Goal: Task Accomplishment & Management: Use online tool/utility

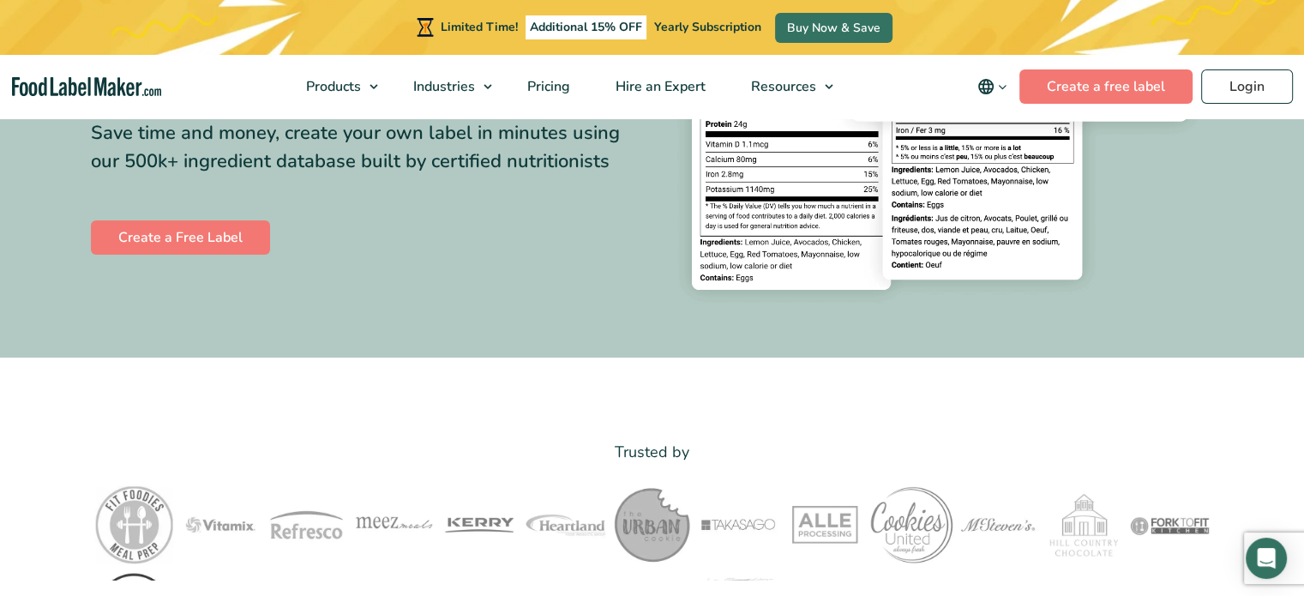
scroll to position [86, 0]
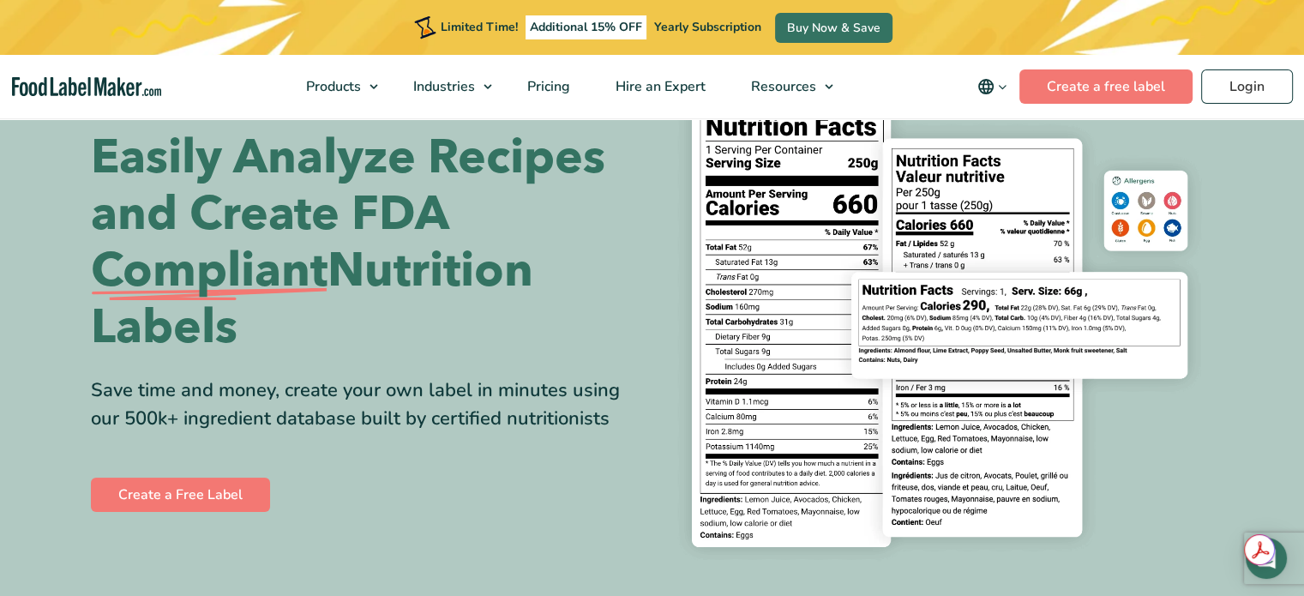
click at [171, 495] on link "Create a Free Label" at bounding box center [180, 495] width 179 height 34
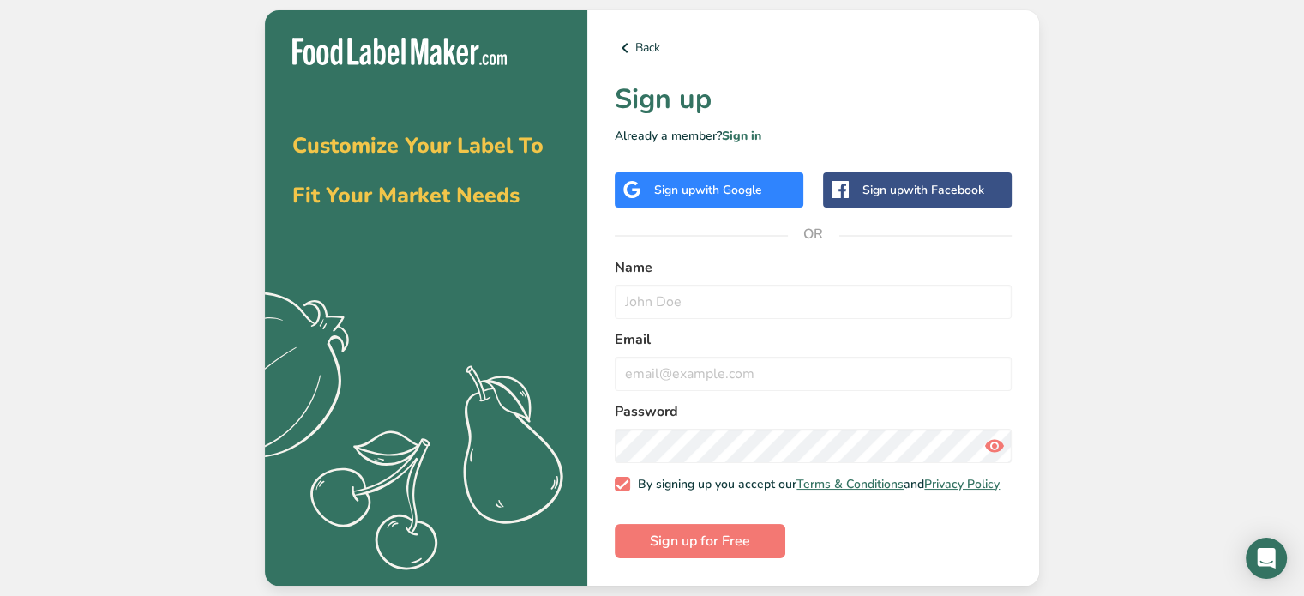
click at [673, 197] on div "Sign up with Google" at bounding box center [709, 189] width 189 height 35
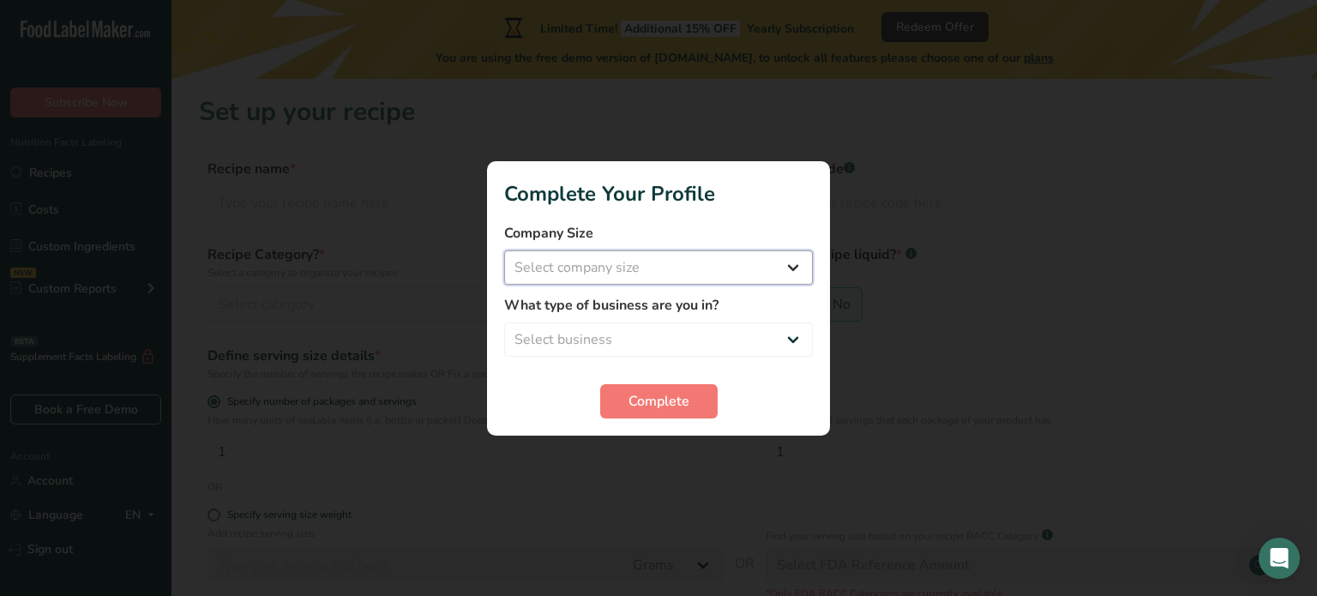
click at [664, 268] on select "Select company size Fewer than 10 Employees 10 to 50 Employees 51 to 500 Employ…" at bounding box center [658, 267] width 309 height 34
select select "2"
click at [504, 250] on select "Select company size Fewer than 10 Employees 10 to 50 Employees 51 to 500 Employ…" at bounding box center [658, 267] width 309 height 34
click at [621, 329] on select "Select business Packaged Food Manufacturer Restaurant & Cafe Bakery Meal Plans …" at bounding box center [658, 339] width 309 height 34
select select "1"
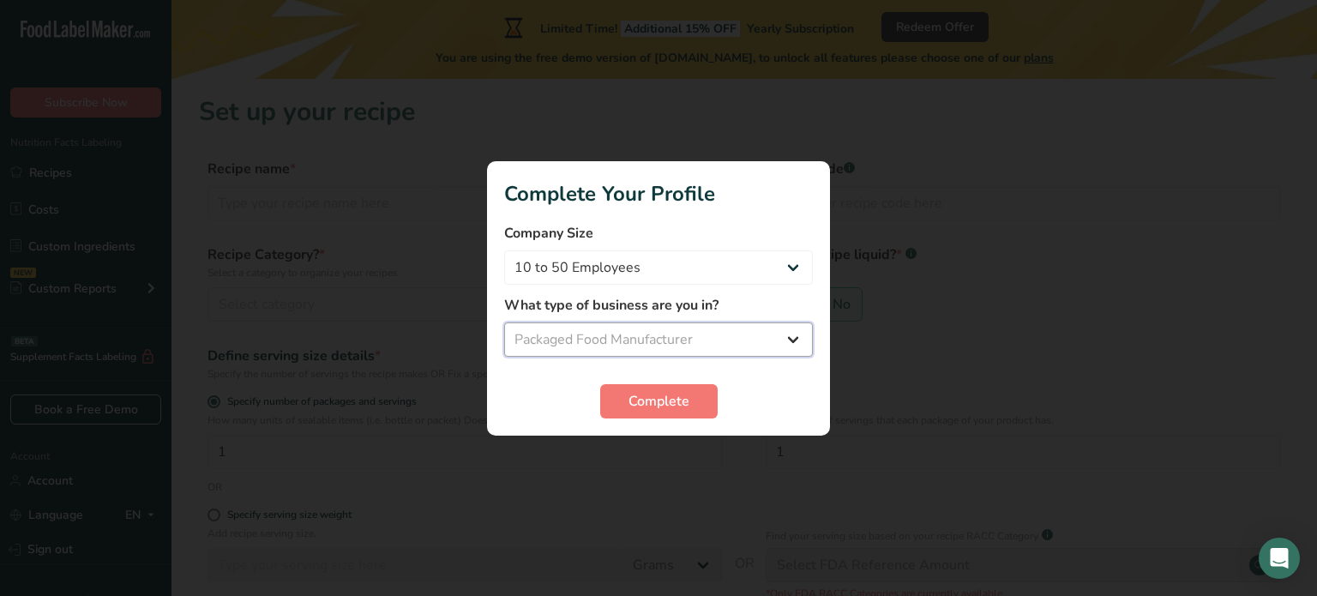
click at [504, 322] on select "Select business Packaged Food Manufacturer Restaurant & Cafe Bakery Meal Plans …" at bounding box center [658, 339] width 309 height 34
click at [657, 397] on span "Complete" at bounding box center [658, 401] width 61 height 21
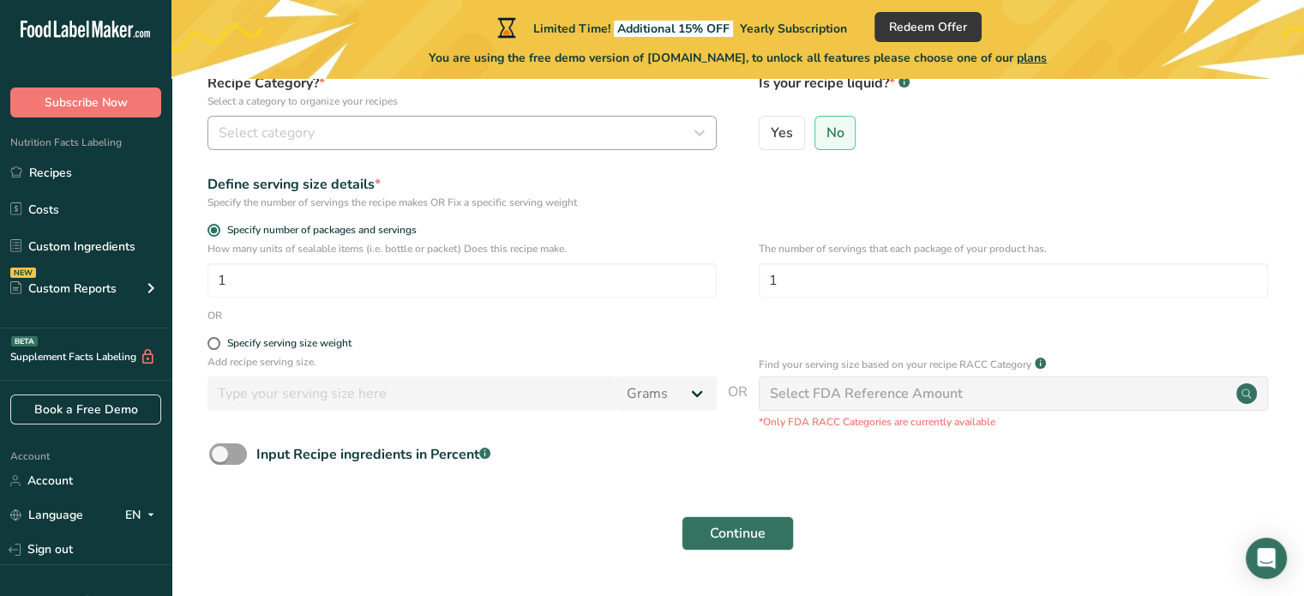
scroll to position [219, 0]
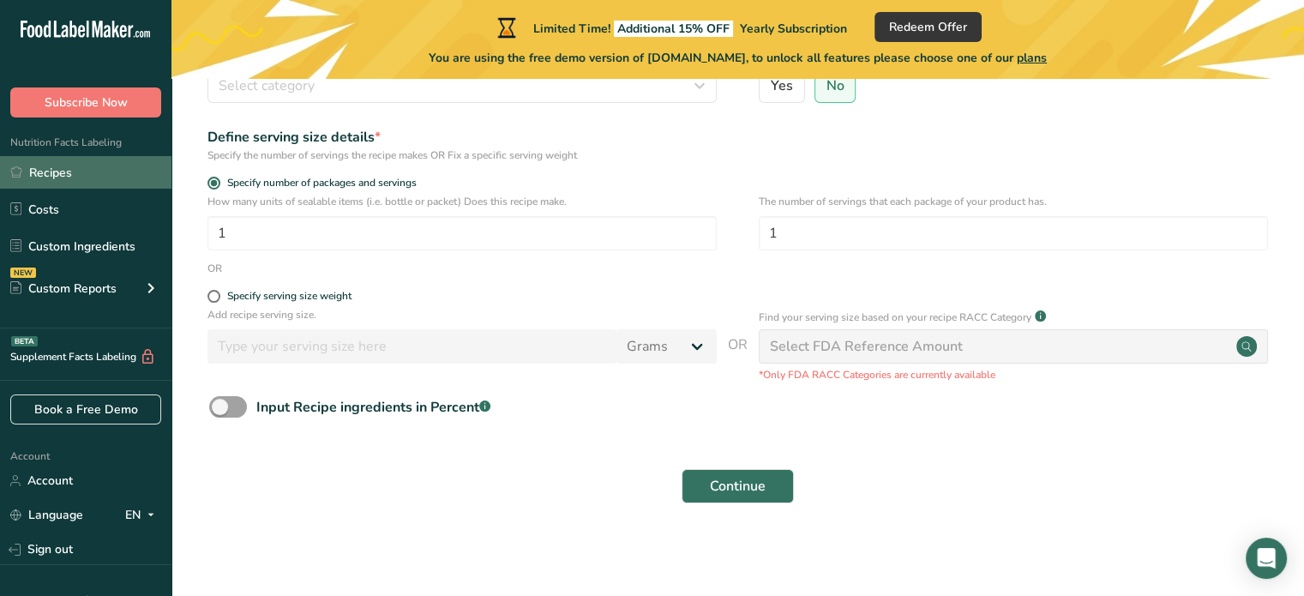
click at [43, 184] on link "Recipes" at bounding box center [85, 172] width 171 height 33
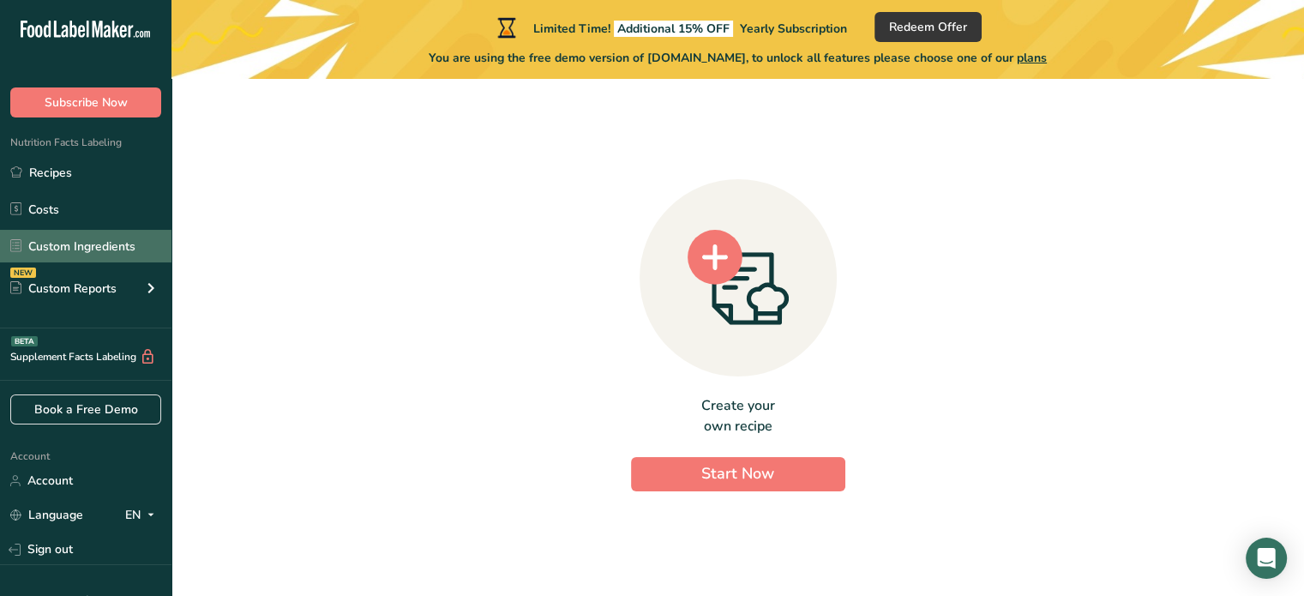
click at [63, 245] on link "Custom Ingredients" at bounding box center [85, 246] width 171 height 33
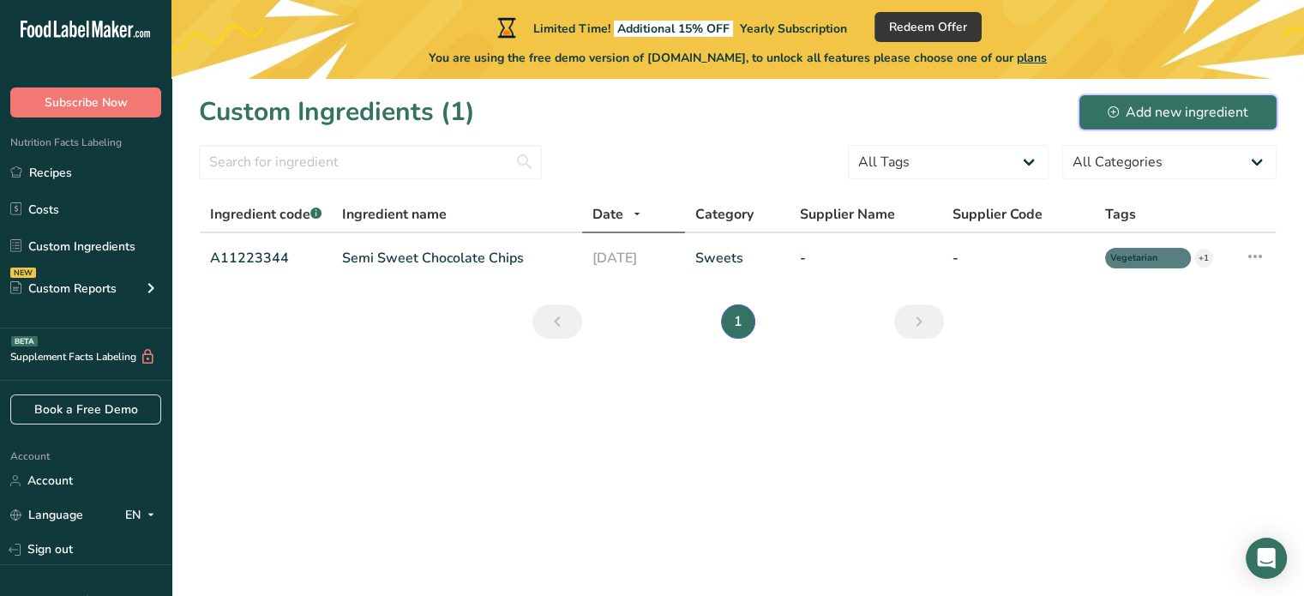
click at [1127, 112] on div "Add new ingredient" at bounding box center [1178, 112] width 141 height 21
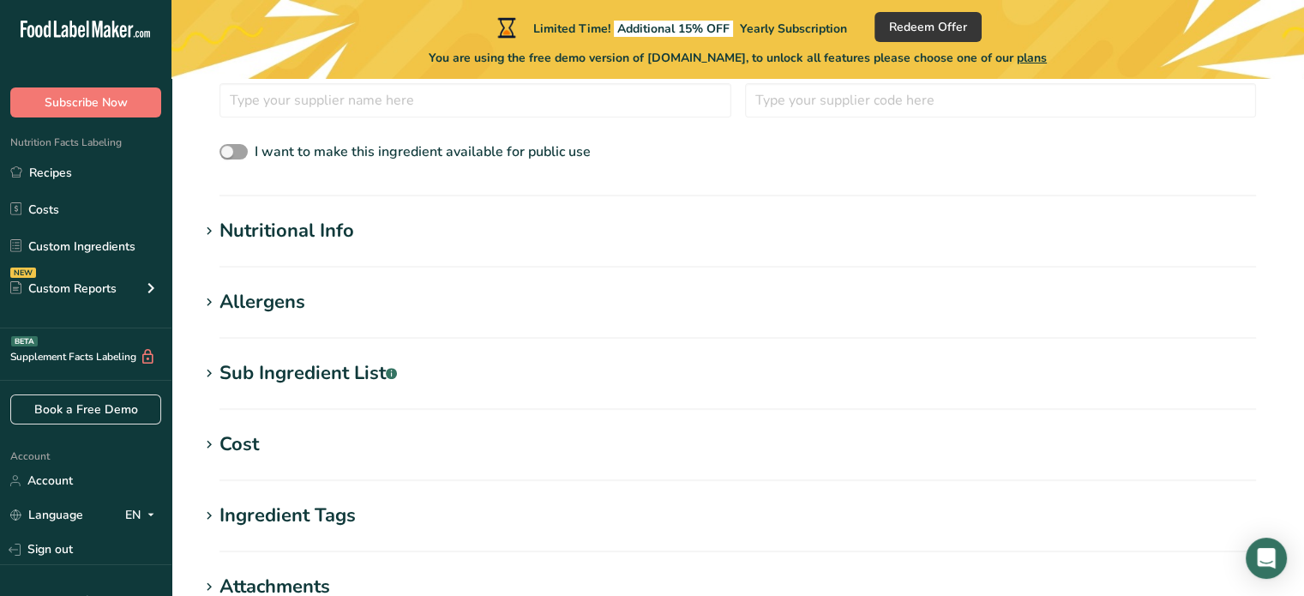
scroll to position [600, 0]
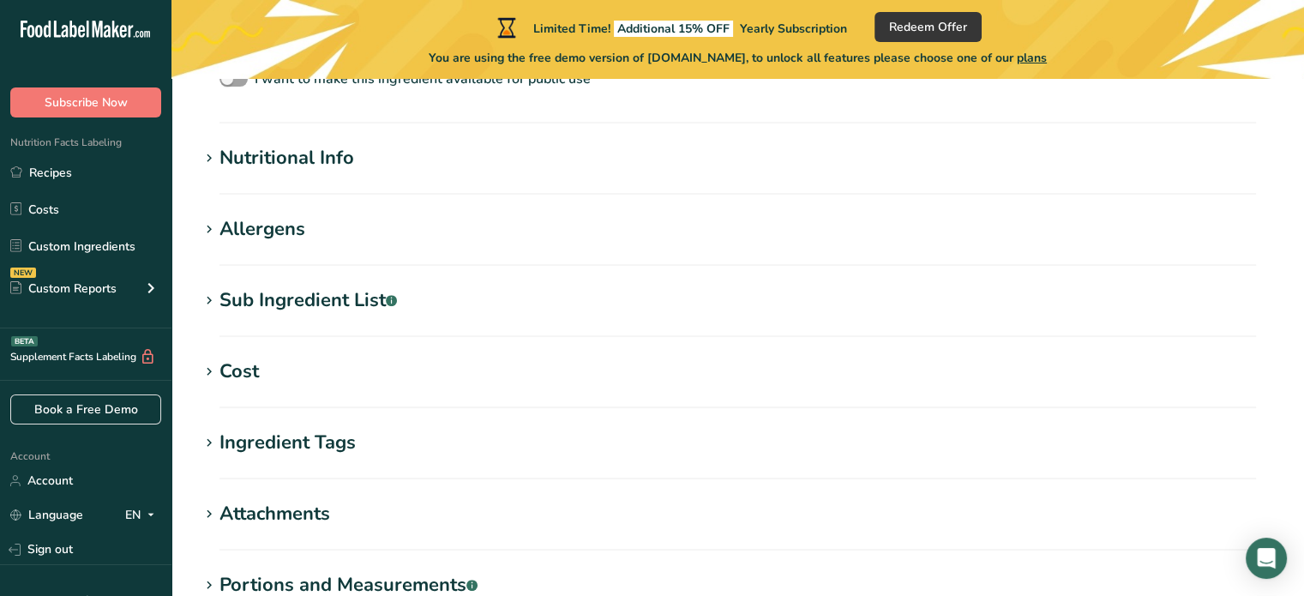
click at [285, 147] on div "Nutritional Info" at bounding box center [286, 158] width 135 height 28
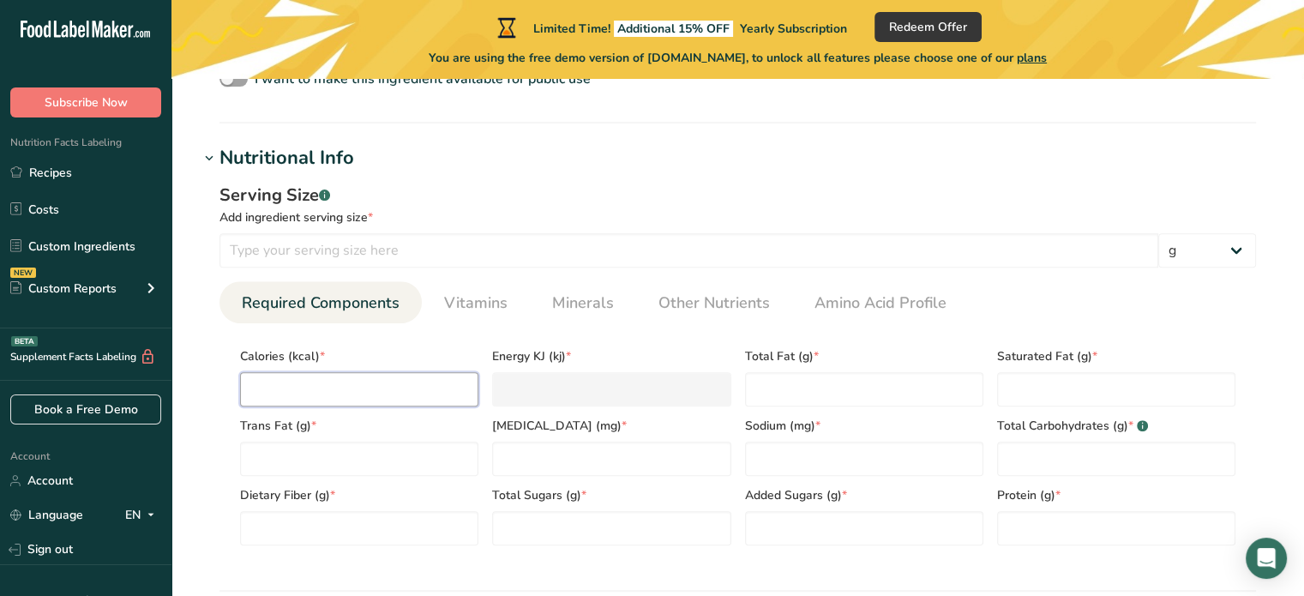
click at [384, 402] on input "number" at bounding box center [359, 389] width 238 height 34
type input "0"
type KJ "0"
type input "0.0012"
click at [21, 174] on icon at bounding box center [16, 171] width 12 height 13
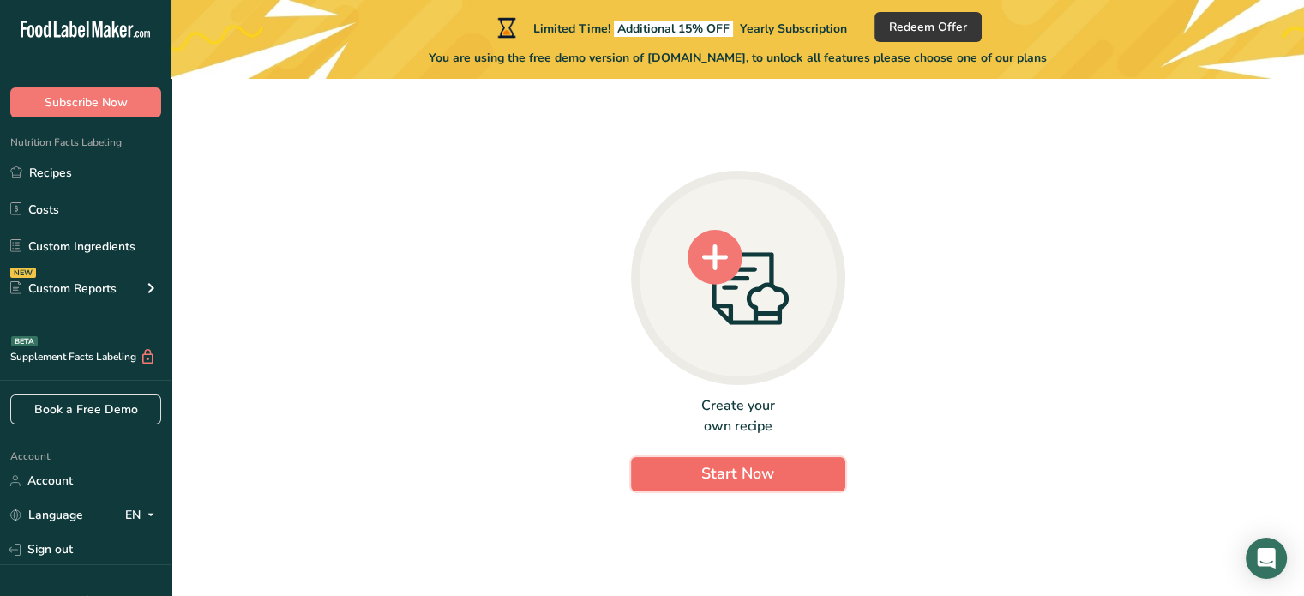
click at [687, 459] on button "Start Now" at bounding box center [738, 474] width 214 height 34
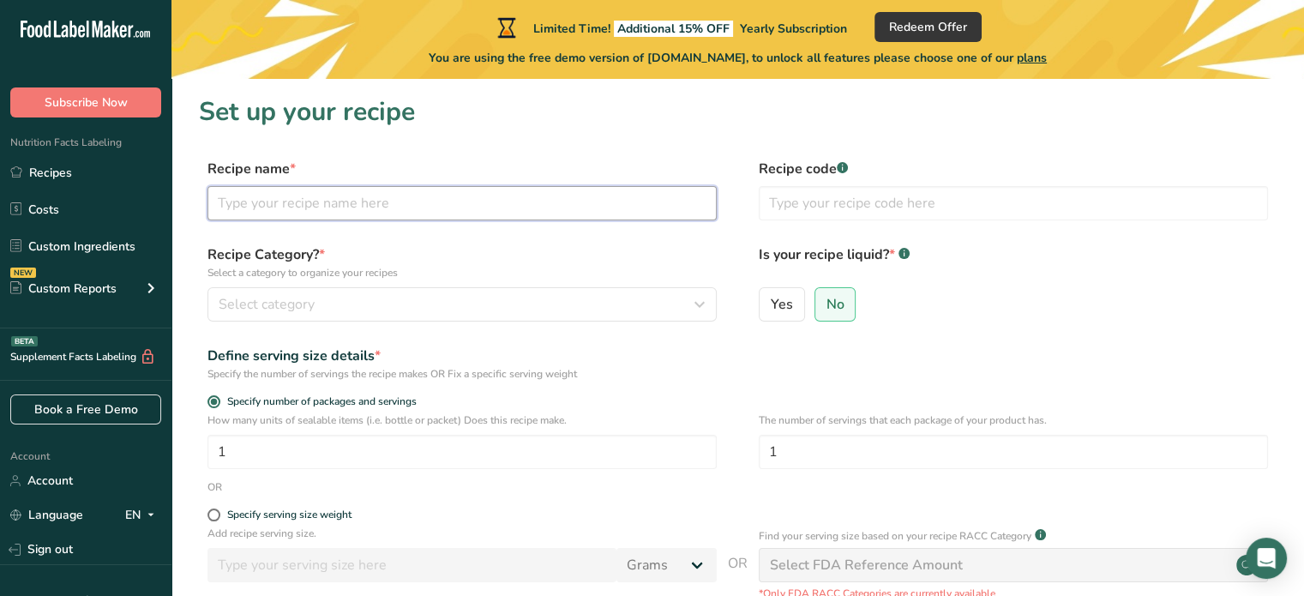
click at [392, 191] on input "text" at bounding box center [461, 203] width 509 height 34
paste input "[PERSON_NAME]"
type input "[PERSON_NAME]"
click at [833, 216] on input "text" at bounding box center [1013, 203] width 509 height 34
click at [701, 290] on icon "button" at bounding box center [699, 304] width 21 height 31
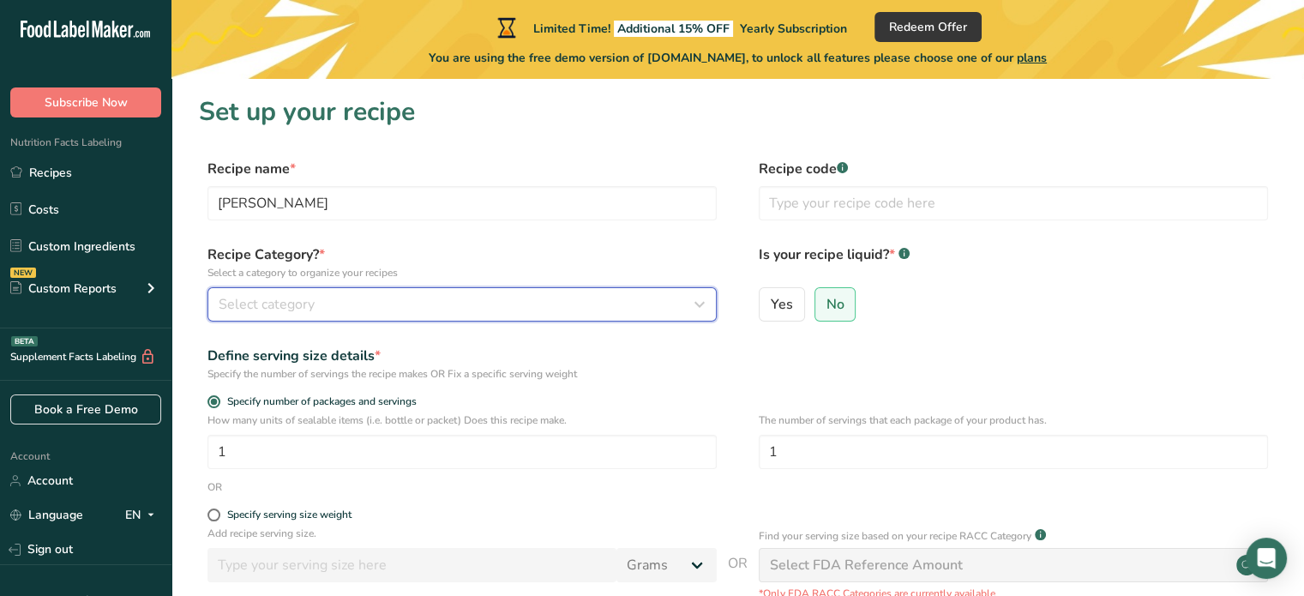
click at [701, 290] on icon "button" at bounding box center [699, 304] width 21 height 31
click at [686, 294] on div "Select category" at bounding box center [457, 304] width 477 height 21
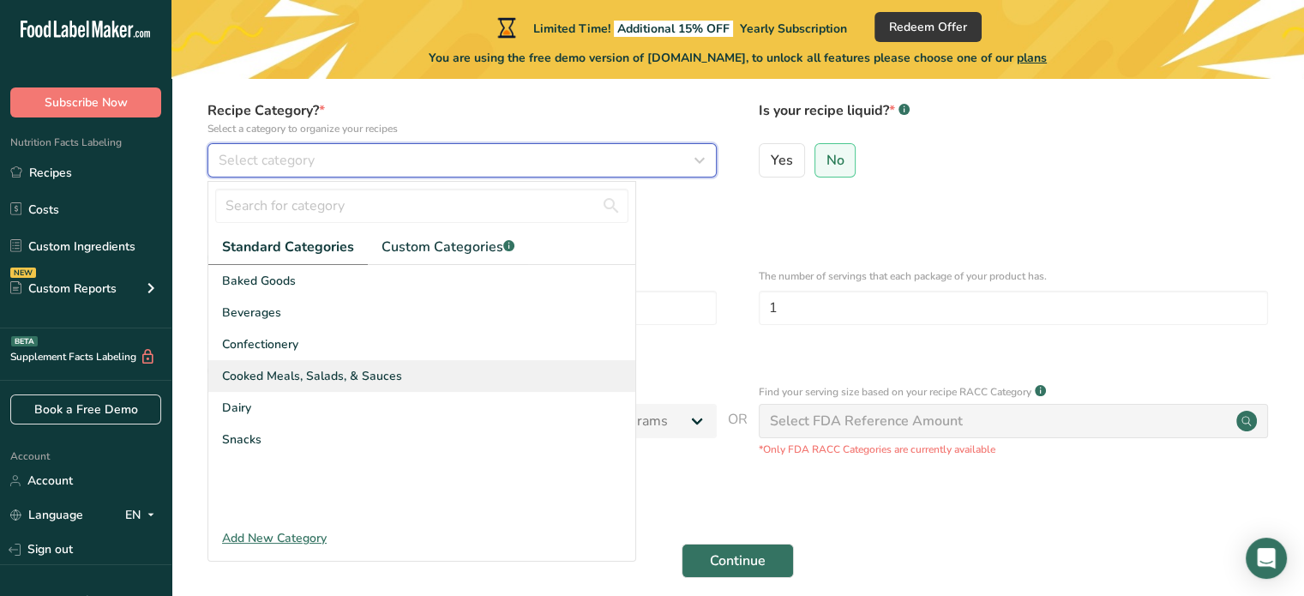
scroll to position [171, 0]
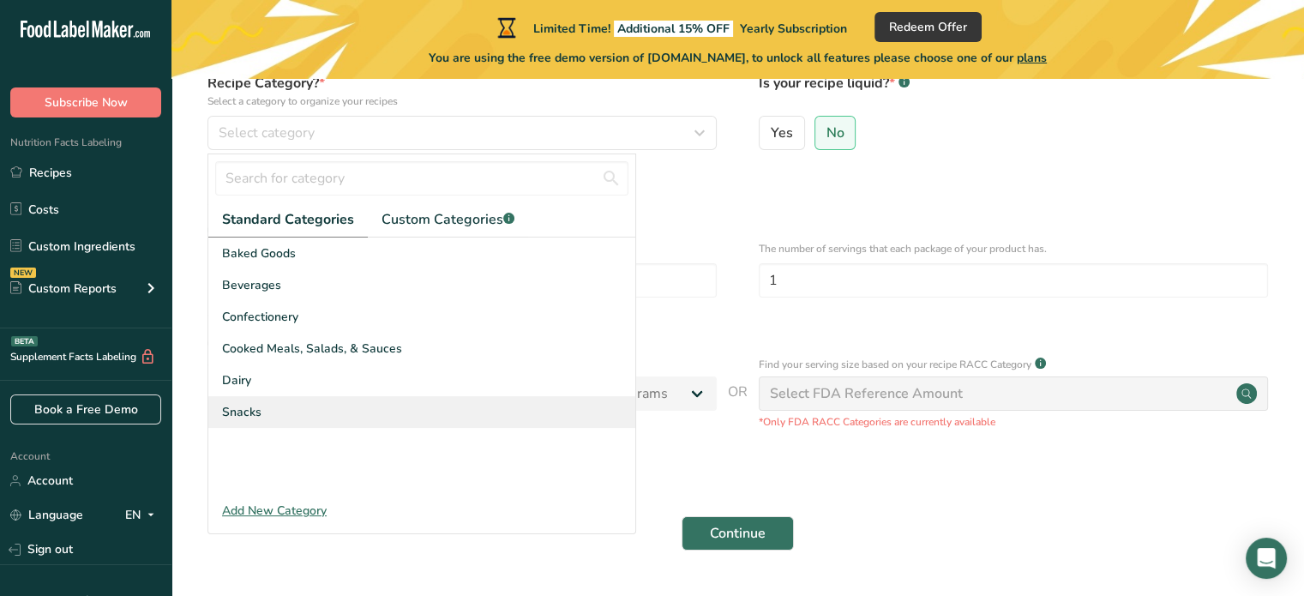
click at [291, 407] on div "Snacks" at bounding box center [421, 412] width 427 height 32
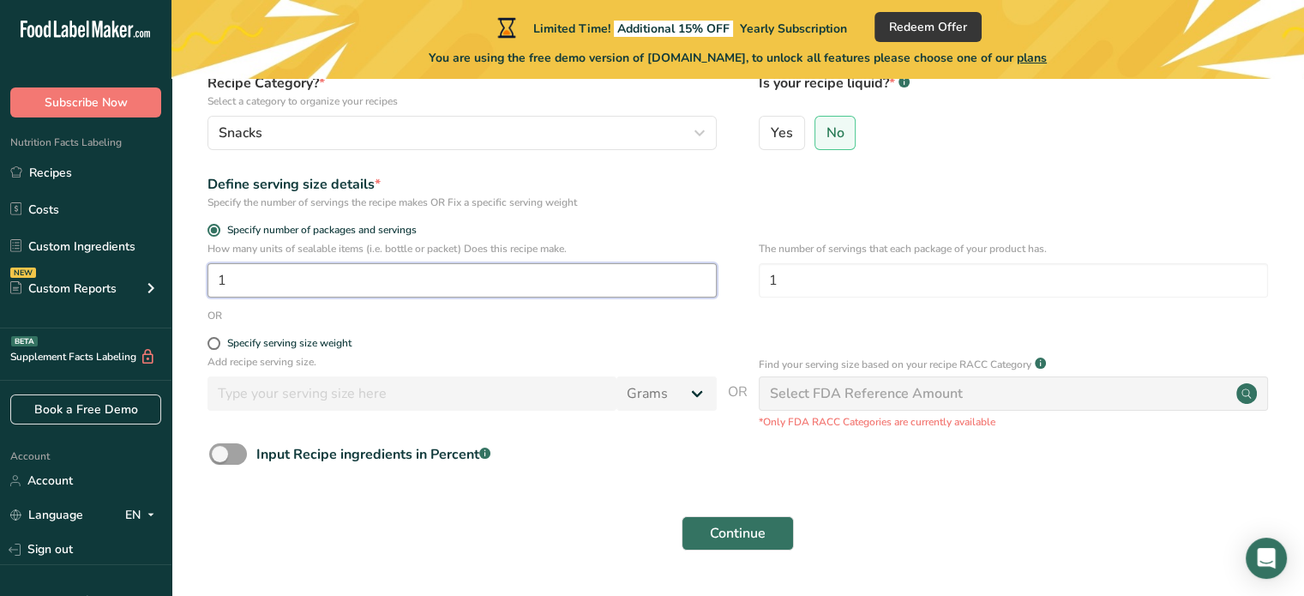
click at [418, 293] on input "1" at bounding box center [461, 280] width 509 height 34
click at [748, 534] on span "Continue" at bounding box center [738, 533] width 56 height 21
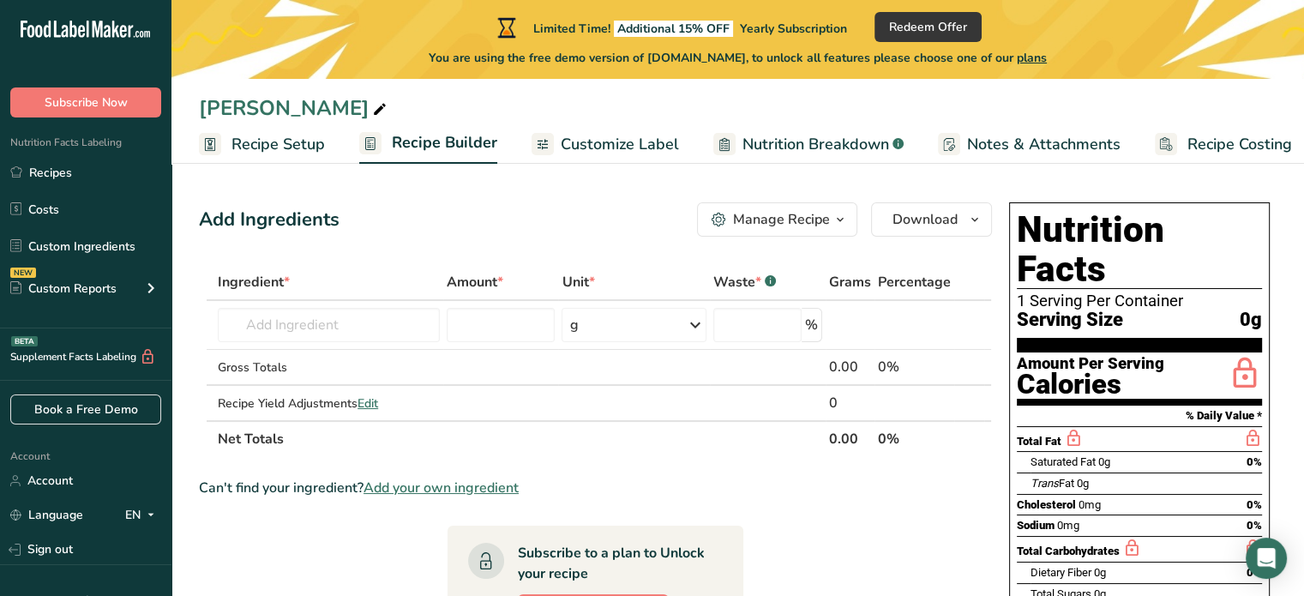
click at [807, 222] on div "Manage Recipe" at bounding box center [781, 219] width 97 height 21
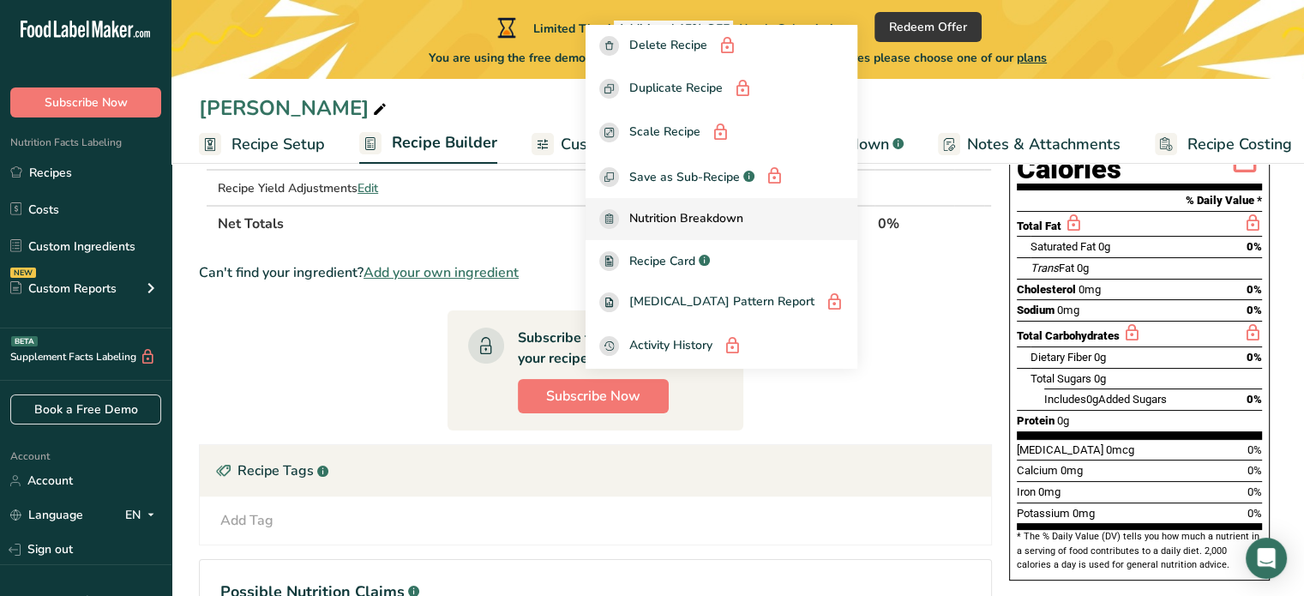
scroll to position [370, 0]
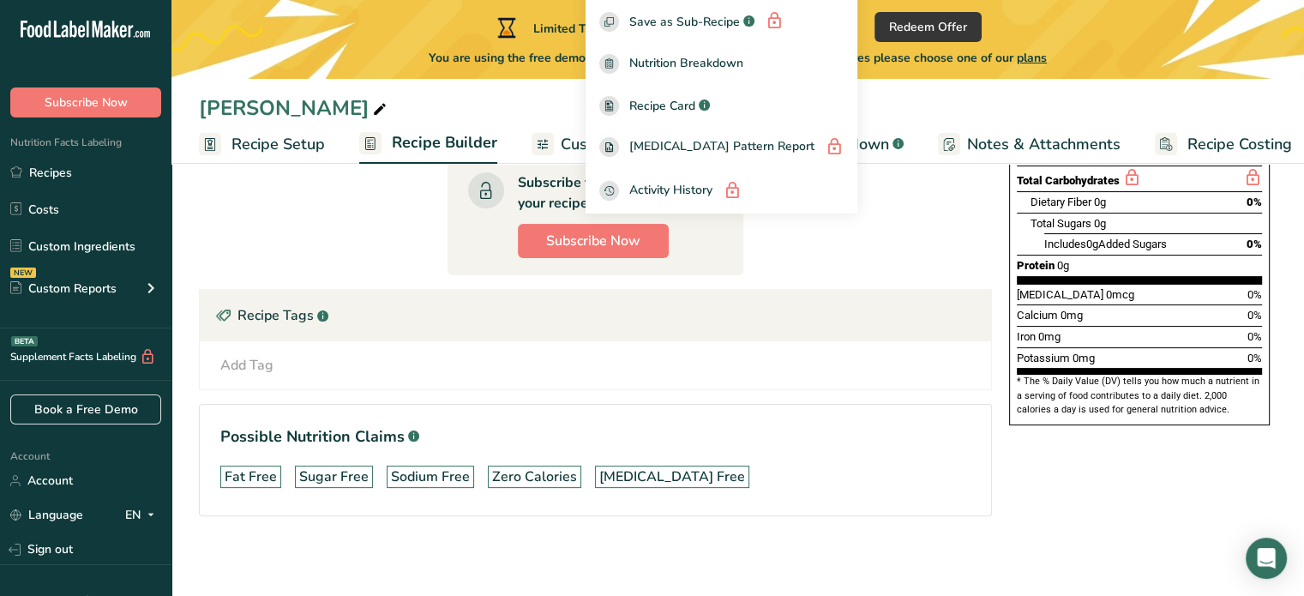
click at [771, 397] on section "Ingredient * Amount * Unit * Waste * .a-a{fill:#347362;}.b-a{fill:#fff;} Grams …" at bounding box center [595, 219] width 793 height 650
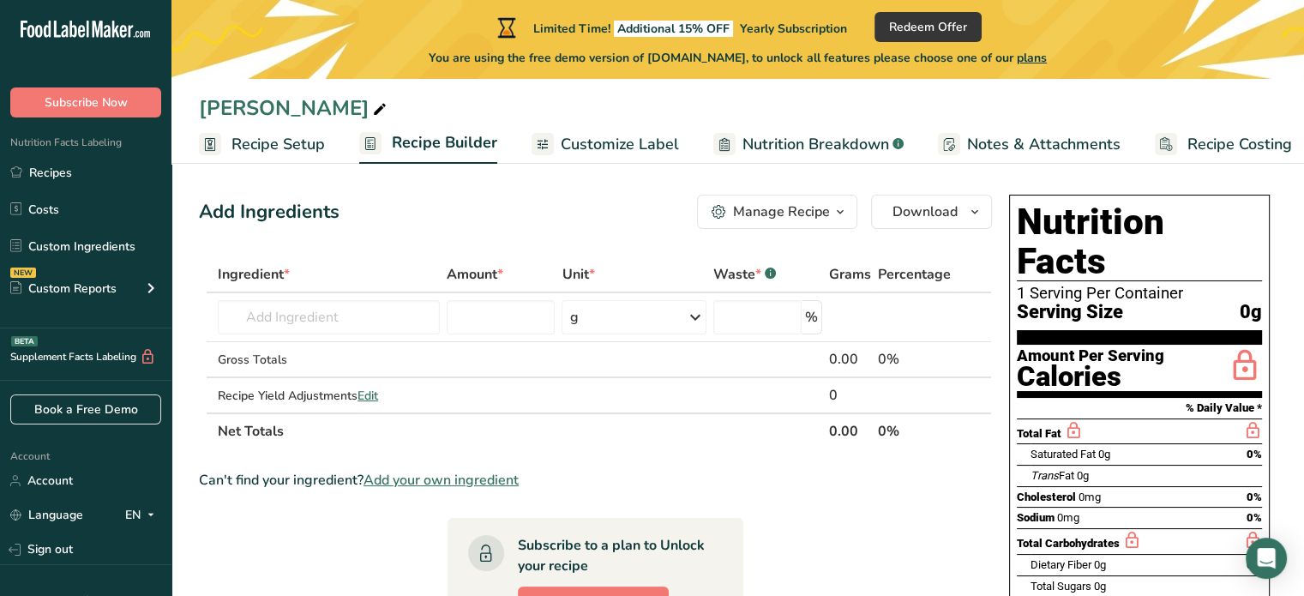
scroll to position [0, 0]
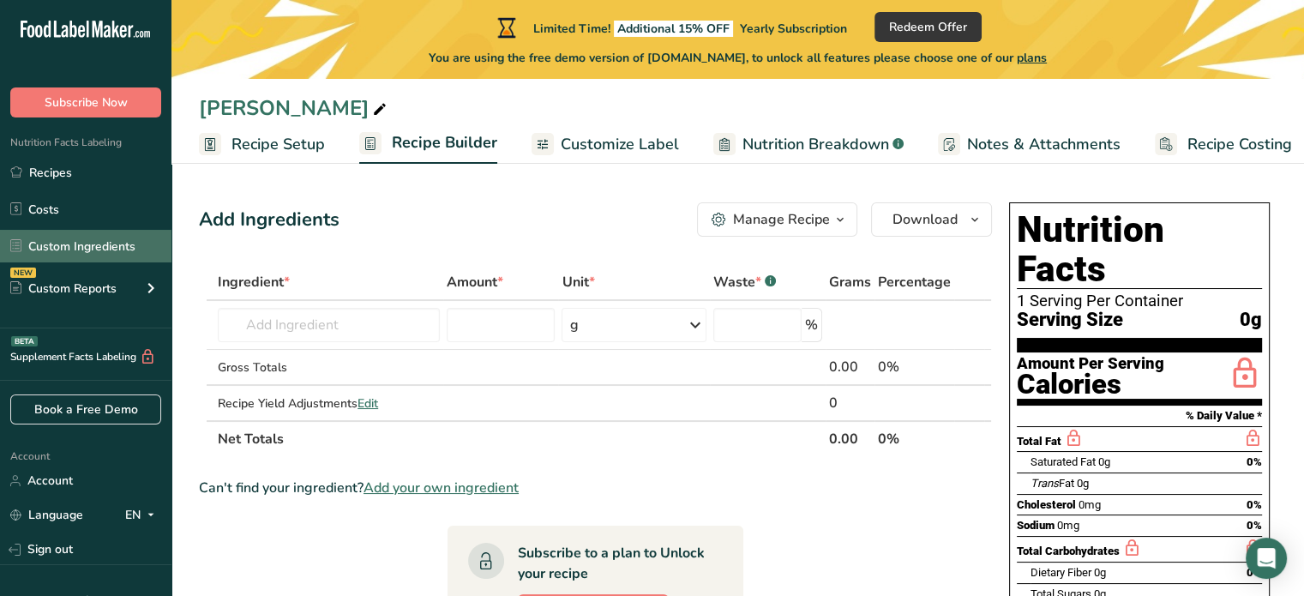
click at [86, 246] on link "Custom Ingredients" at bounding box center [85, 246] width 171 height 33
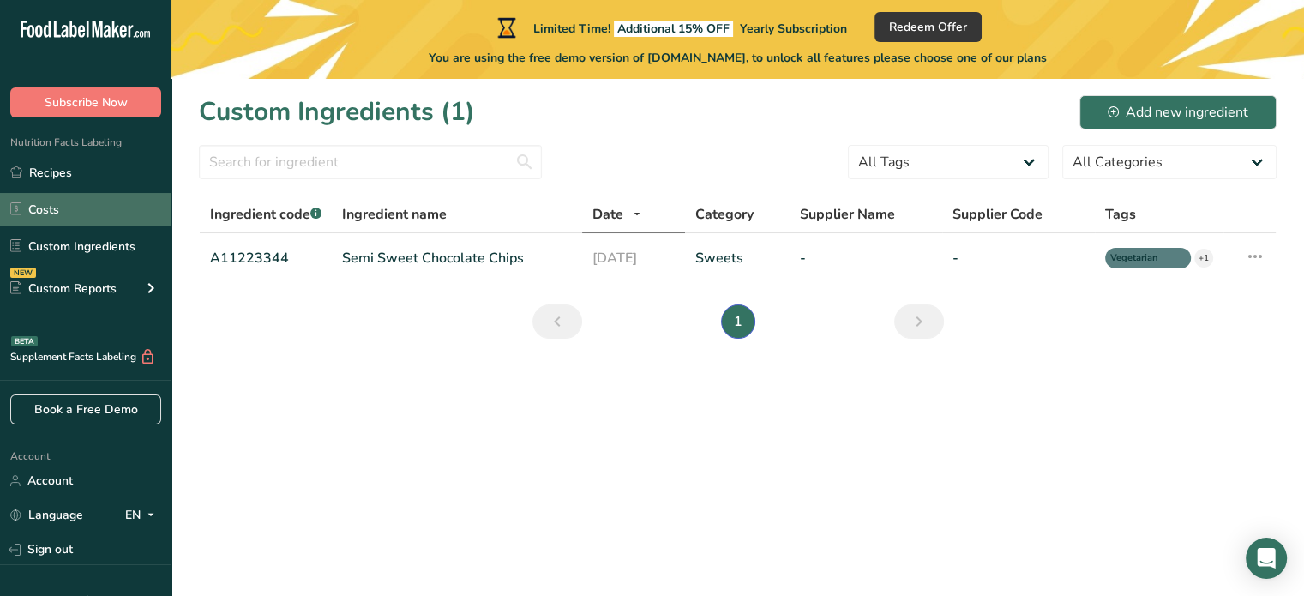
click at [75, 208] on link "Costs" at bounding box center [85, 209] width 171 height 33
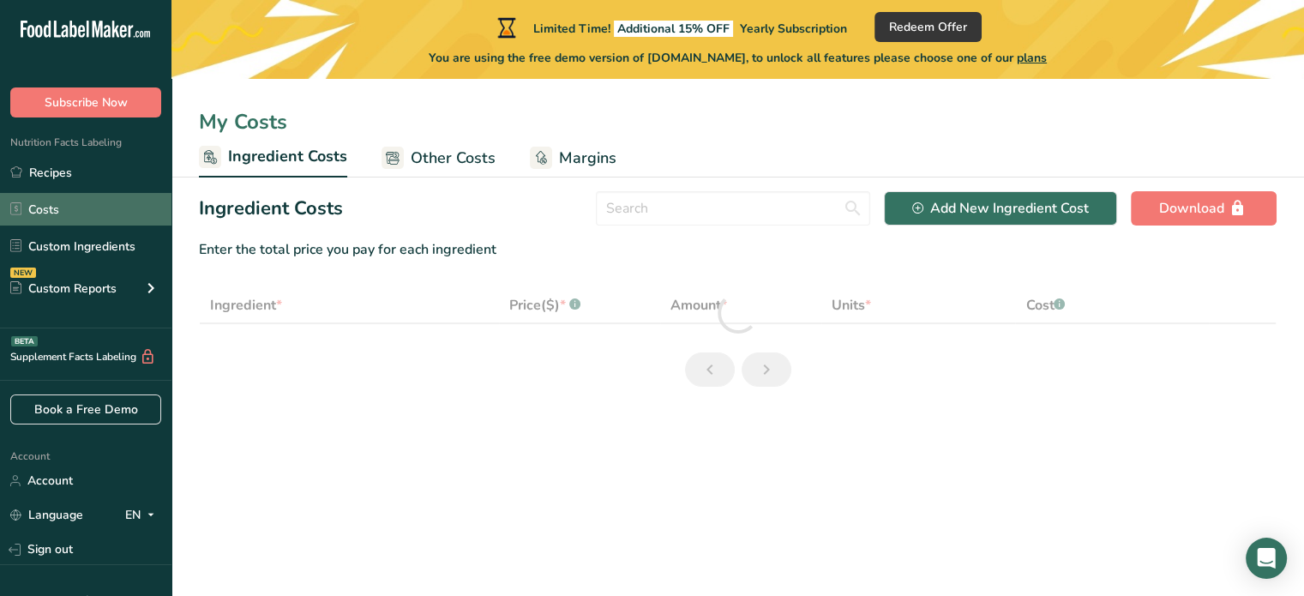
select select "1"
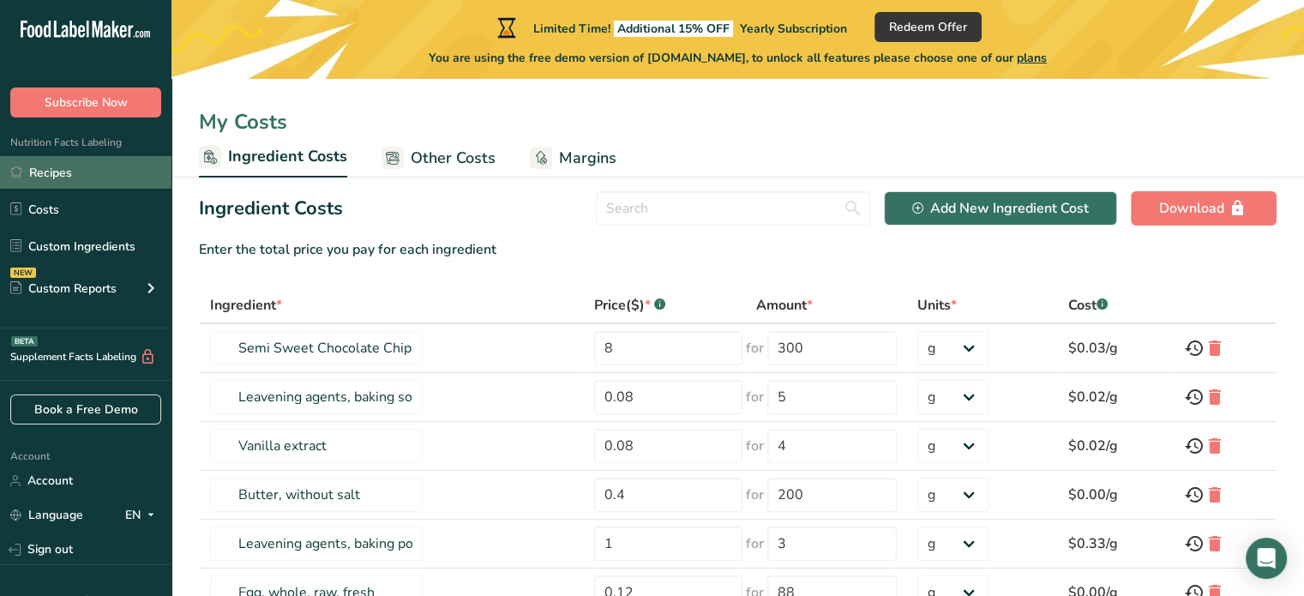
click at [77, 171] on link "Recipes" at bounding box center [85, 172] width 171 height 33
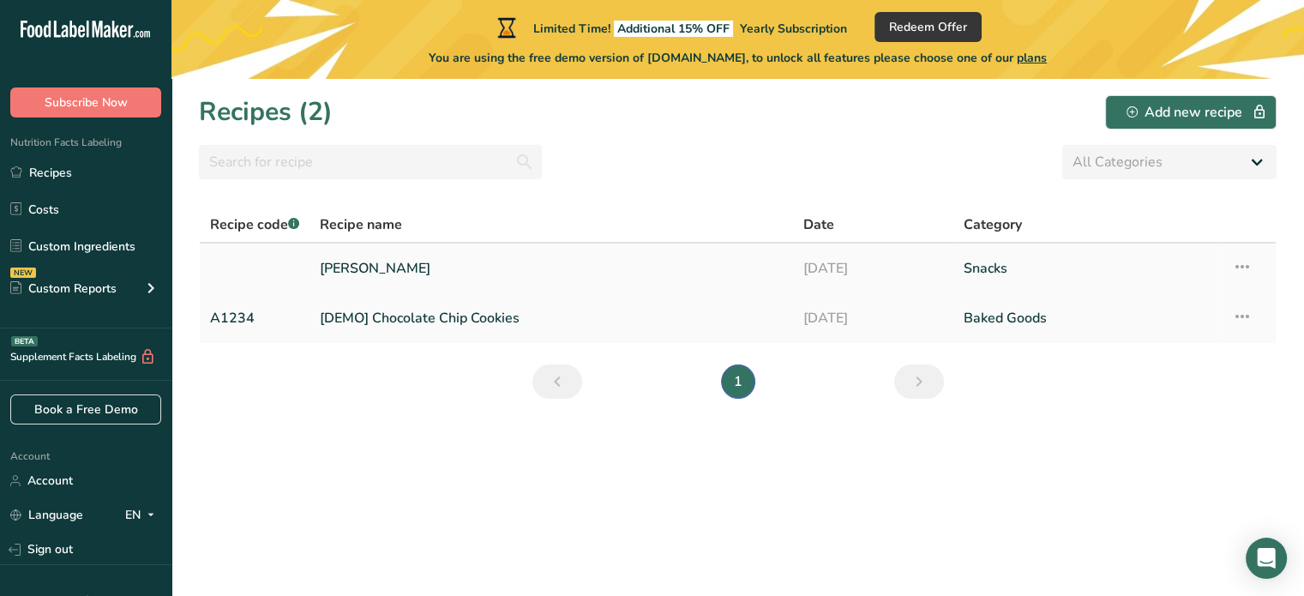
click at [1247, 272] on icon at bounding box center [1242, 266] width 21 height 31
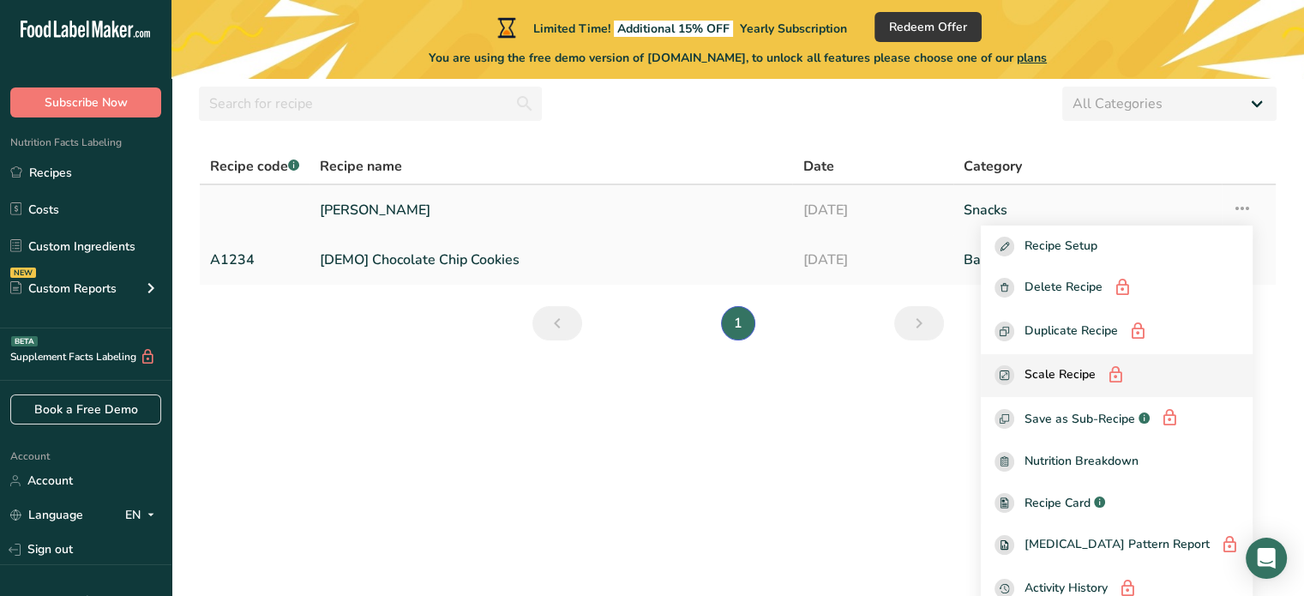
scroll to position [69, 0]
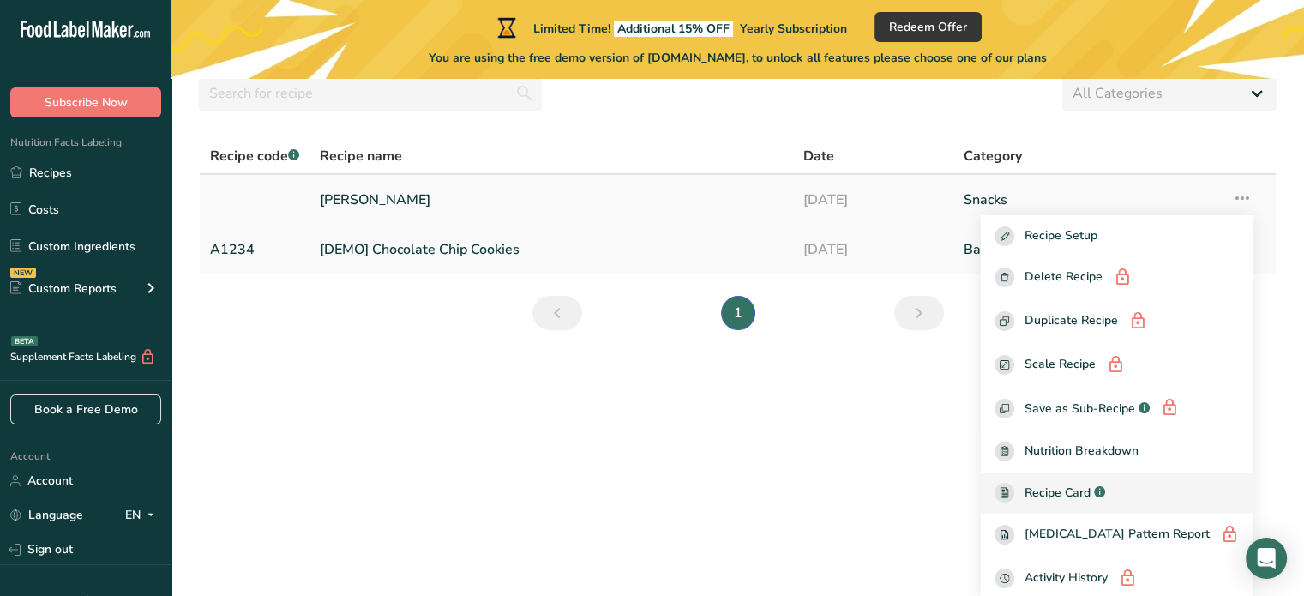
click at [1142, 485] on div "Recipe Card .a-a{fill:#347362;}.b-a{fill:#fff;}" at bounding box center [1117, 493] width 244 height 20
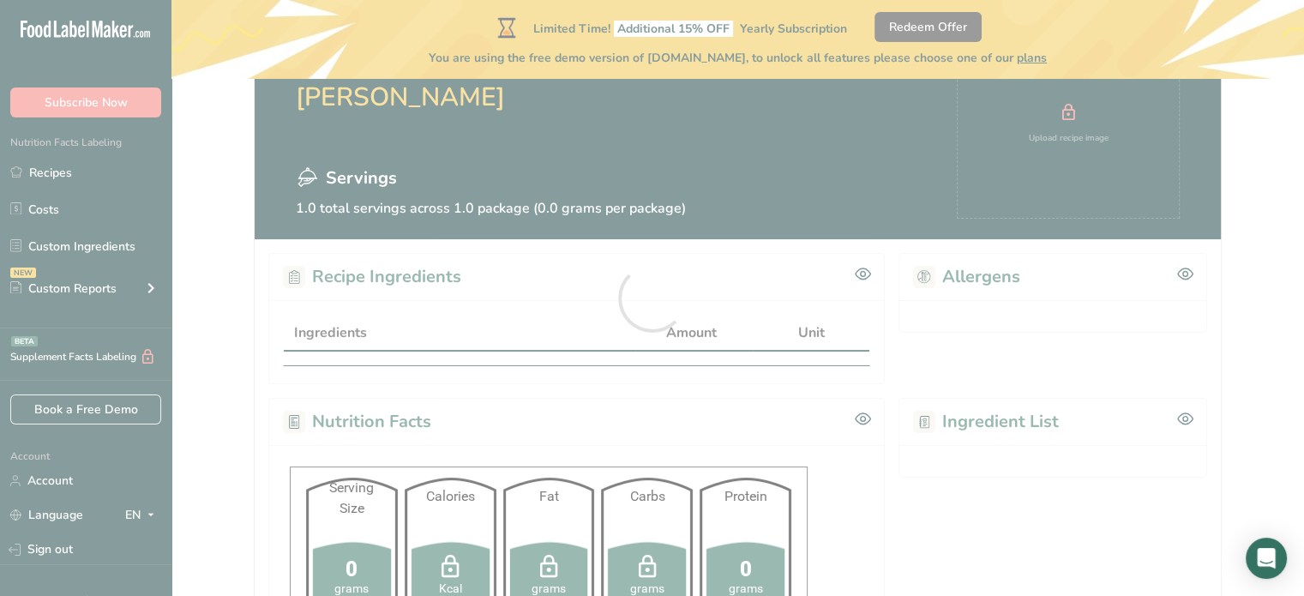
scroll to position [171, 0]
